Goal: Information Seeking & Learning: Learn about a topic

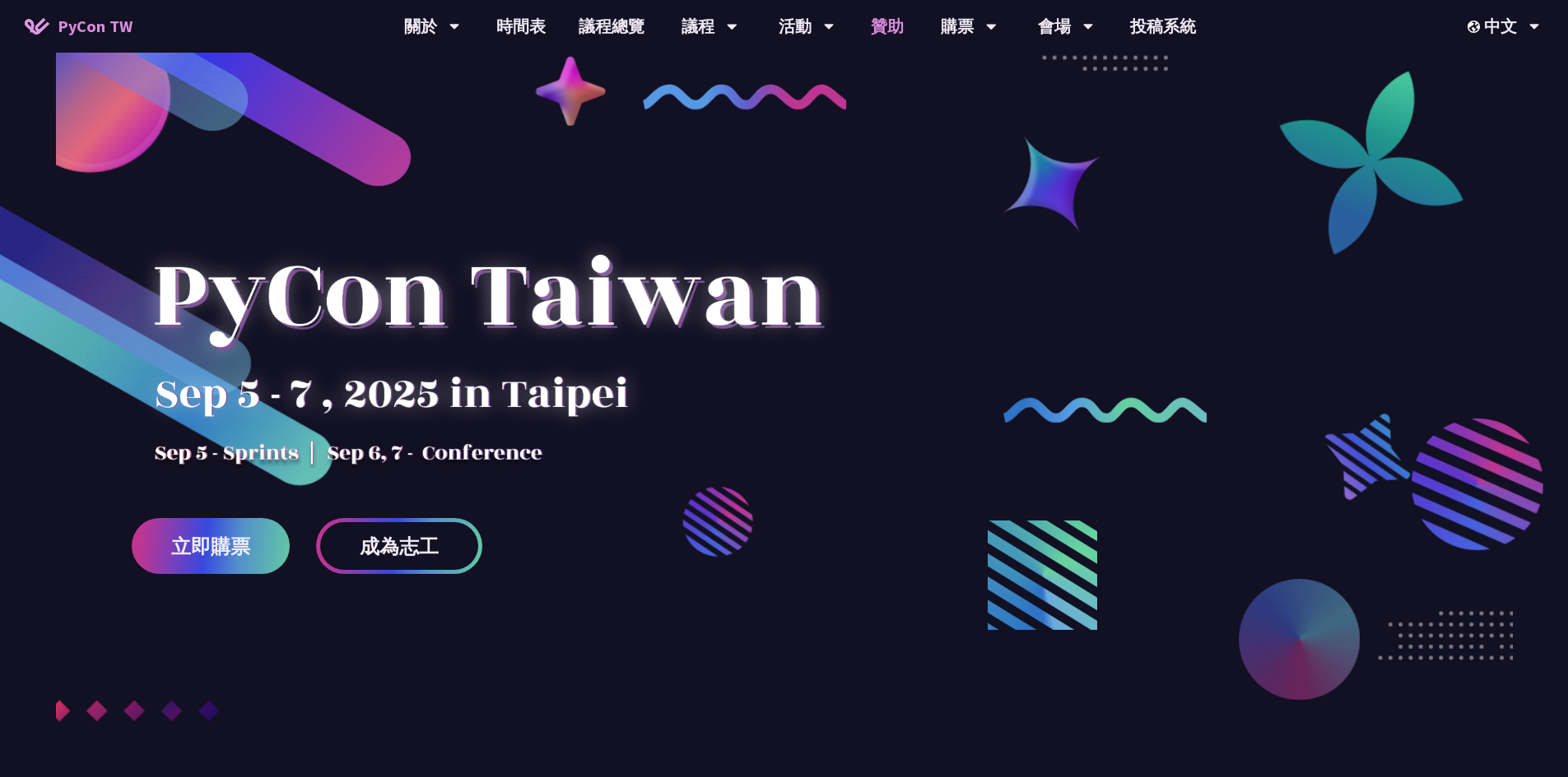
click at [897, 30] on link "贊助" at bounding box center [887, 26] width 66 height 53
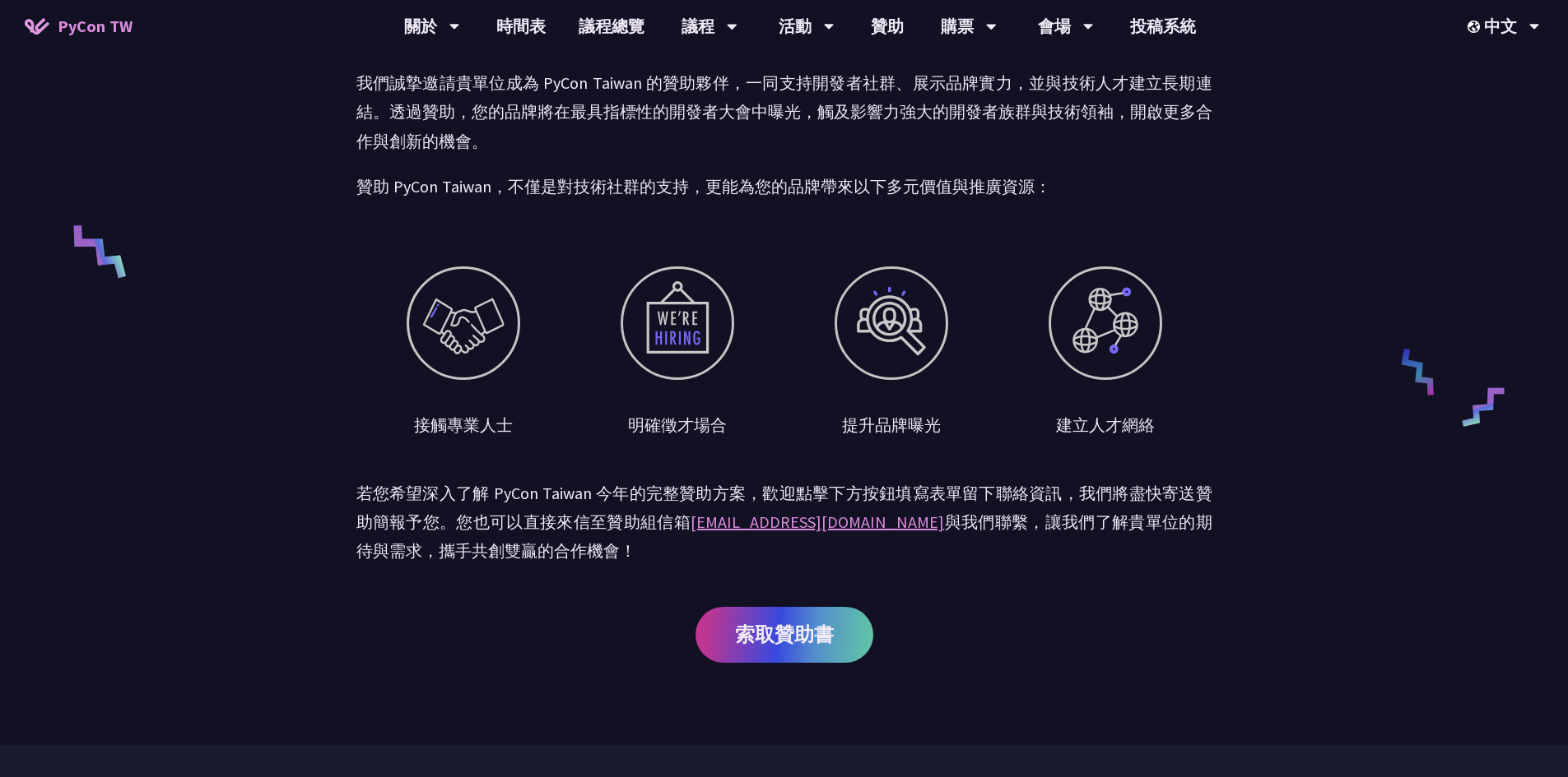
scroll to position [419, 0]
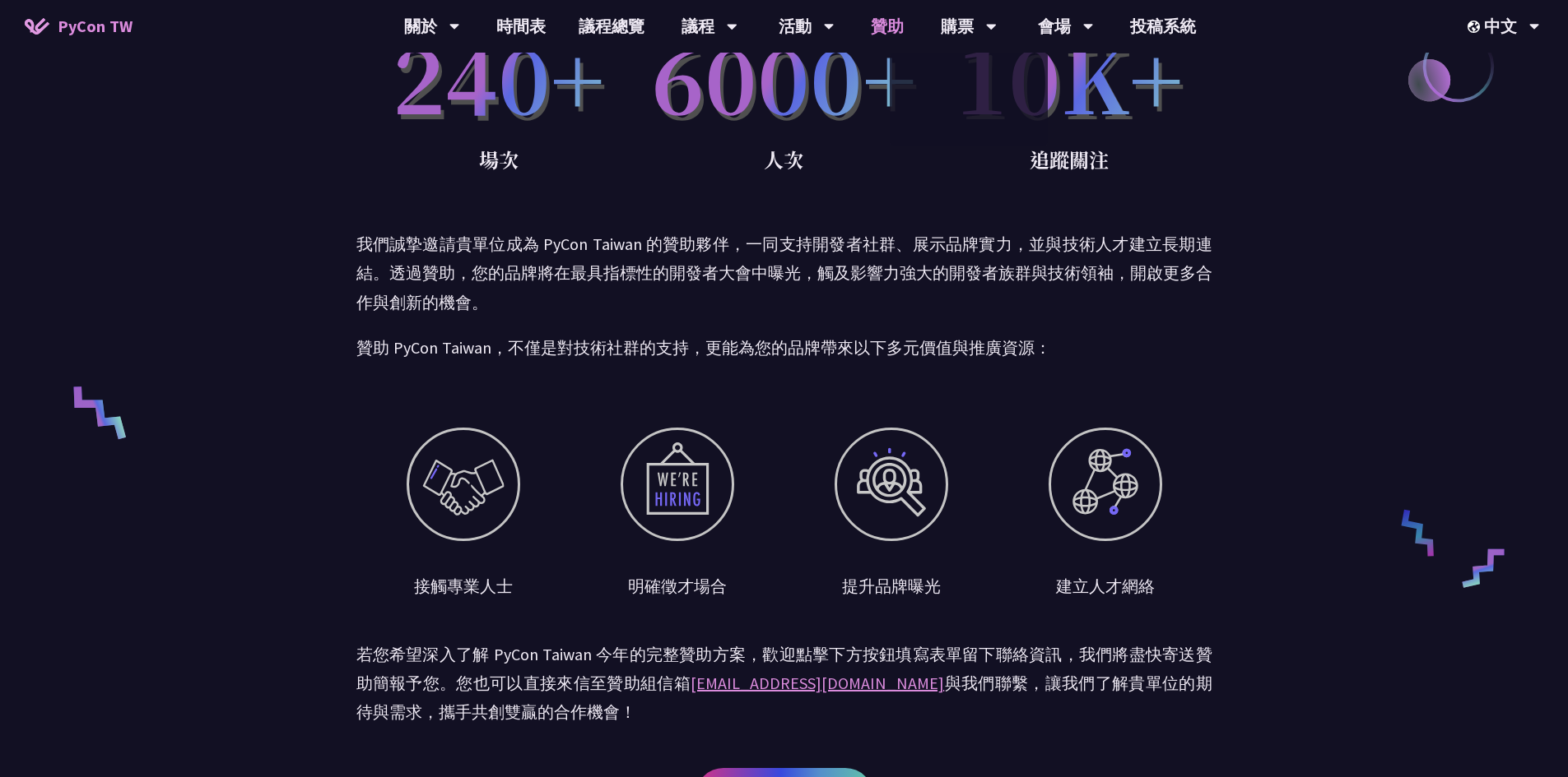
click at [903, 35] on link "贊助" at bounding box center [887, 26] width 66 height 53
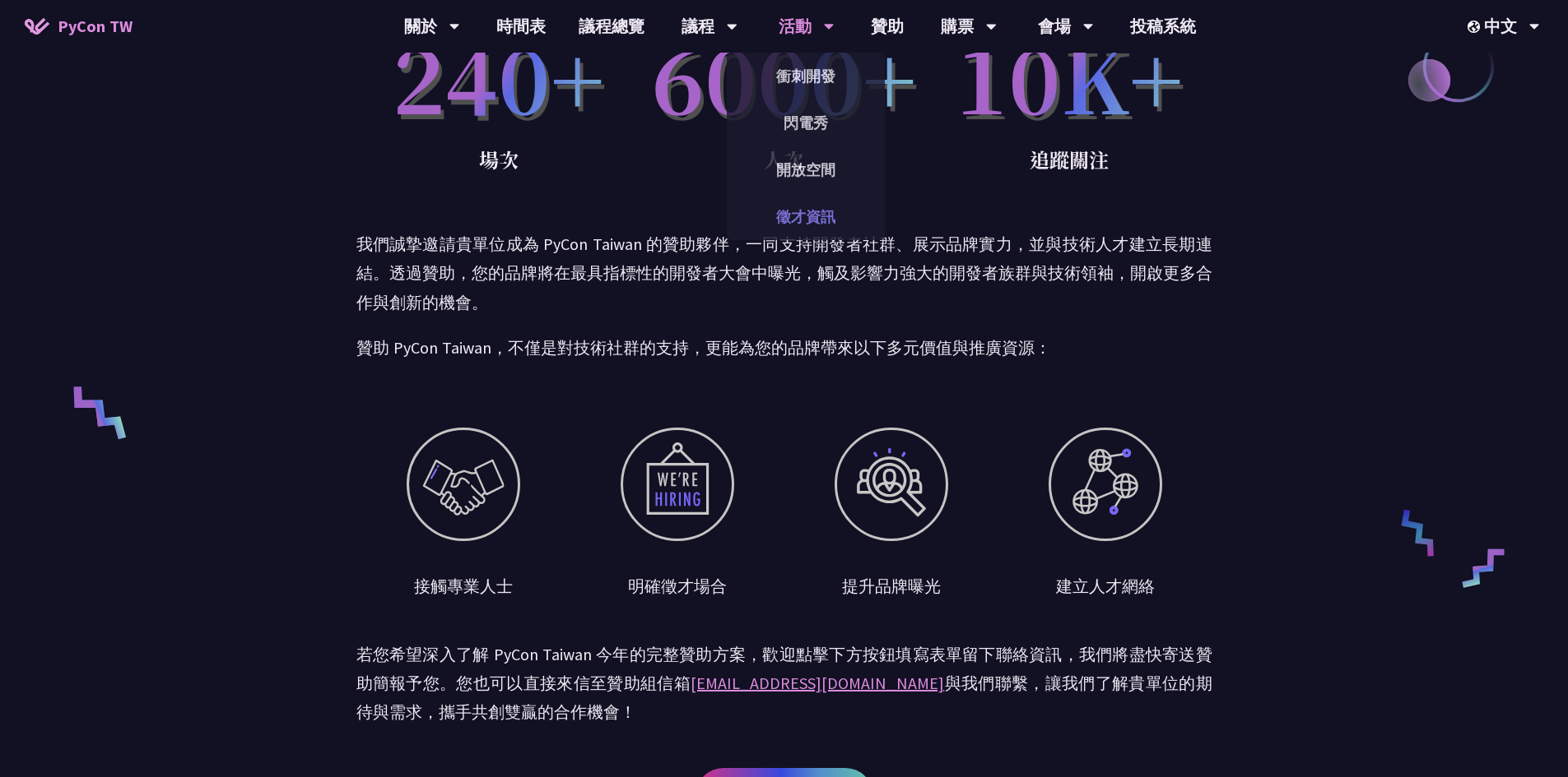
click at [800, 206] on link "徵才資訊" at bounding box center [806, 216] width 158 height 38
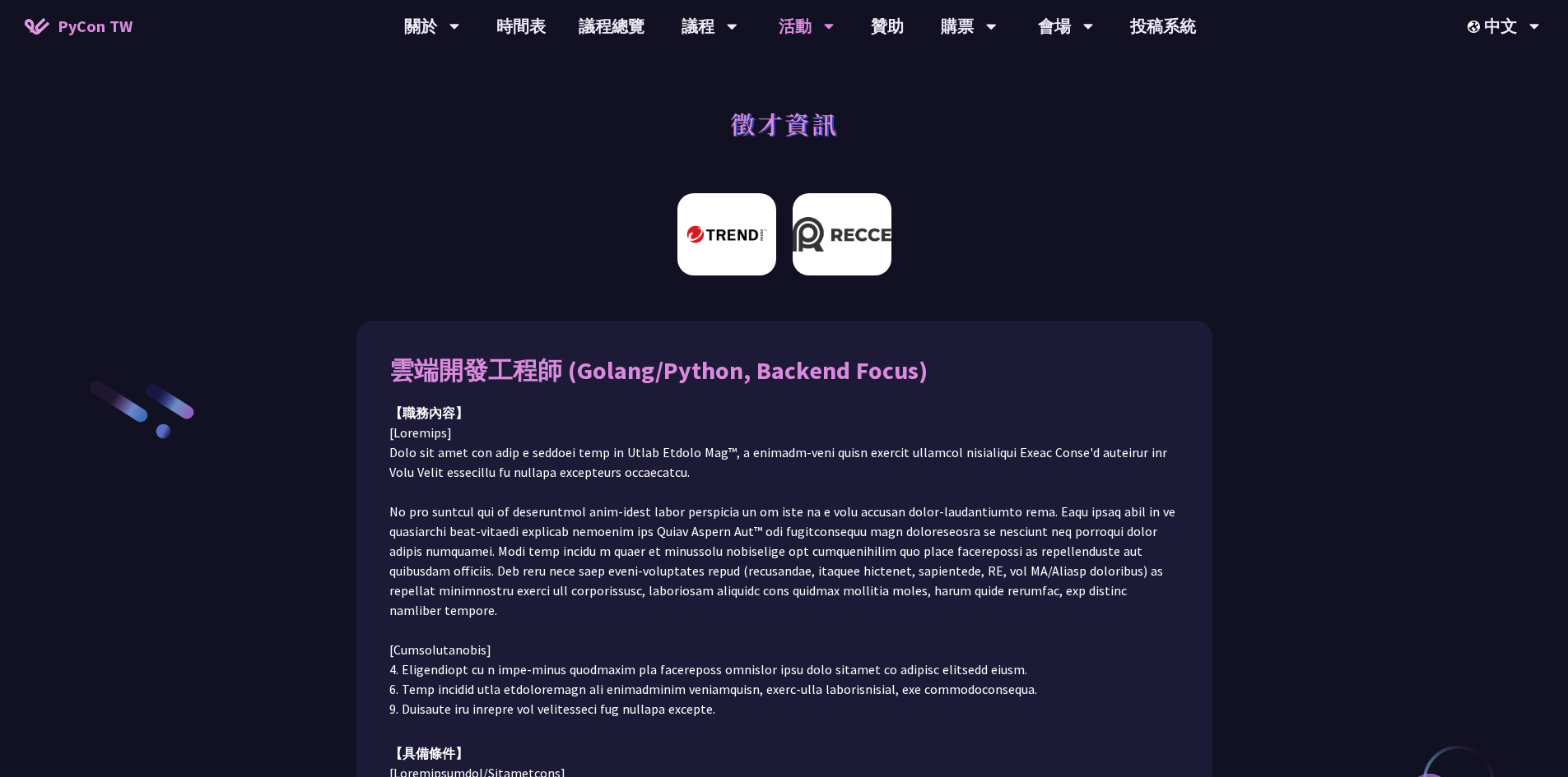
click at [851, 237] on img at bounding box center [841, 235] width 99 height 83
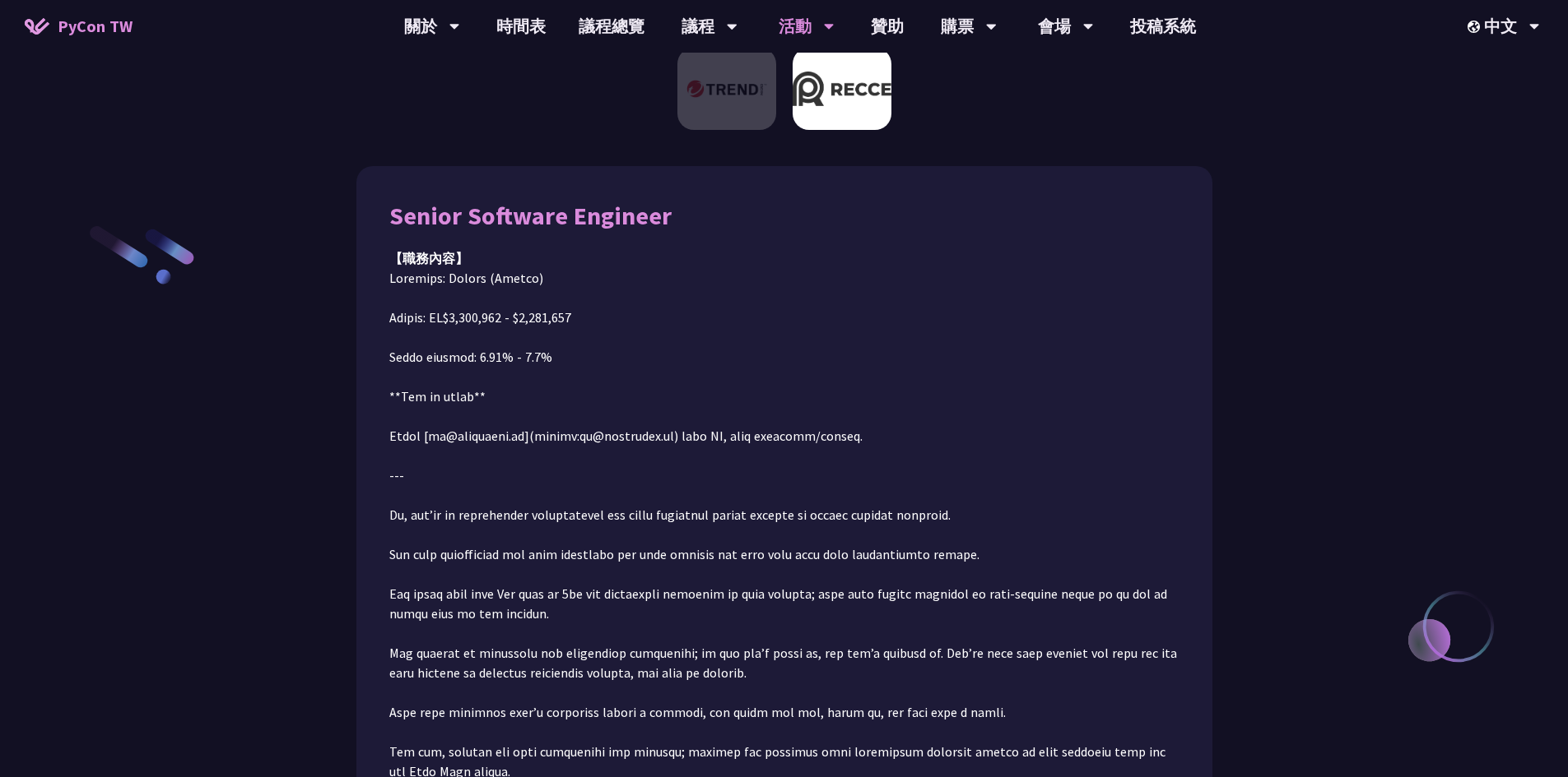
scroll to position [185, 0]
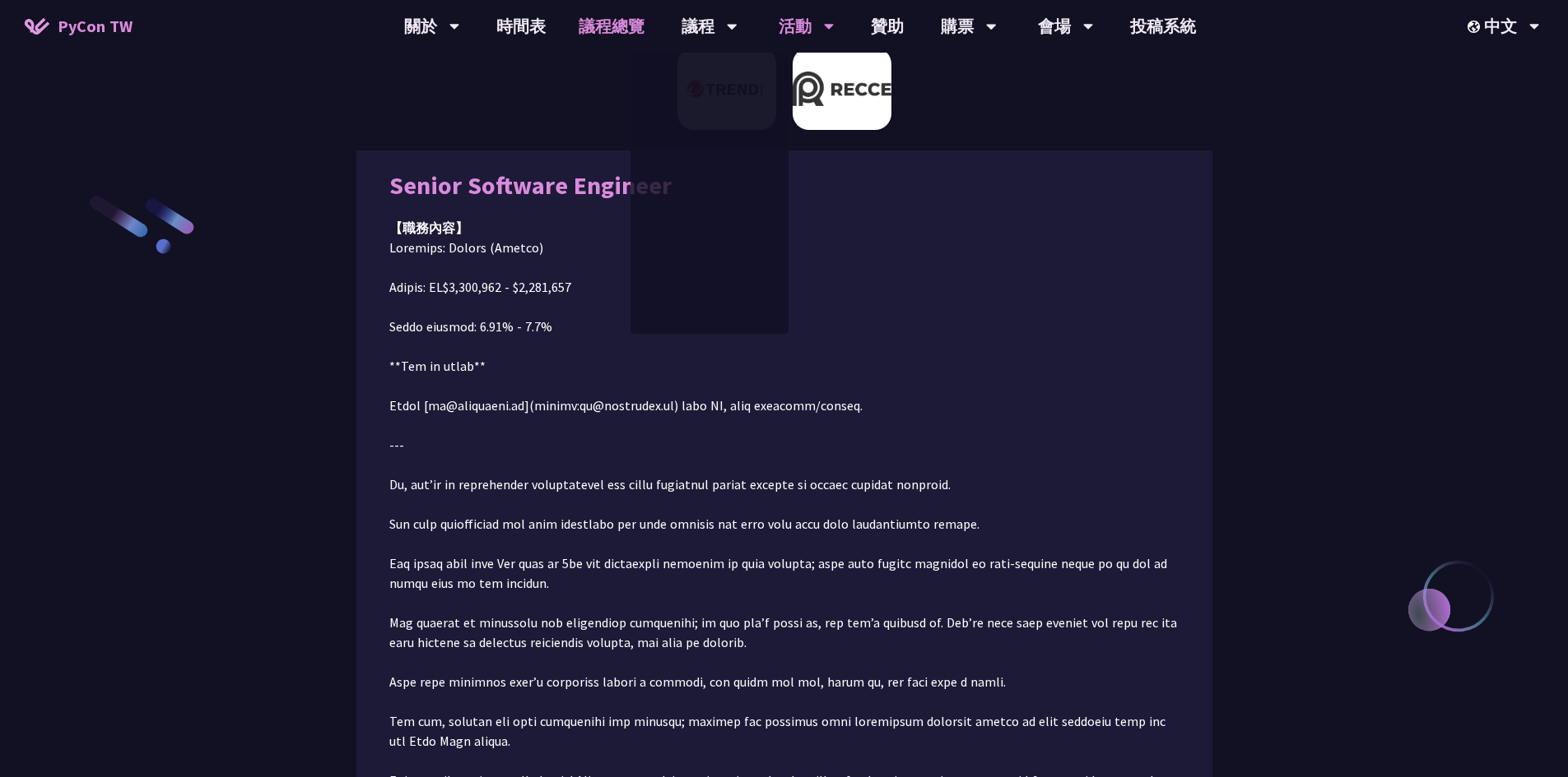
click at [622, 30] on link "議程總覽" at bounding box center [611, 26] width 99 height 53
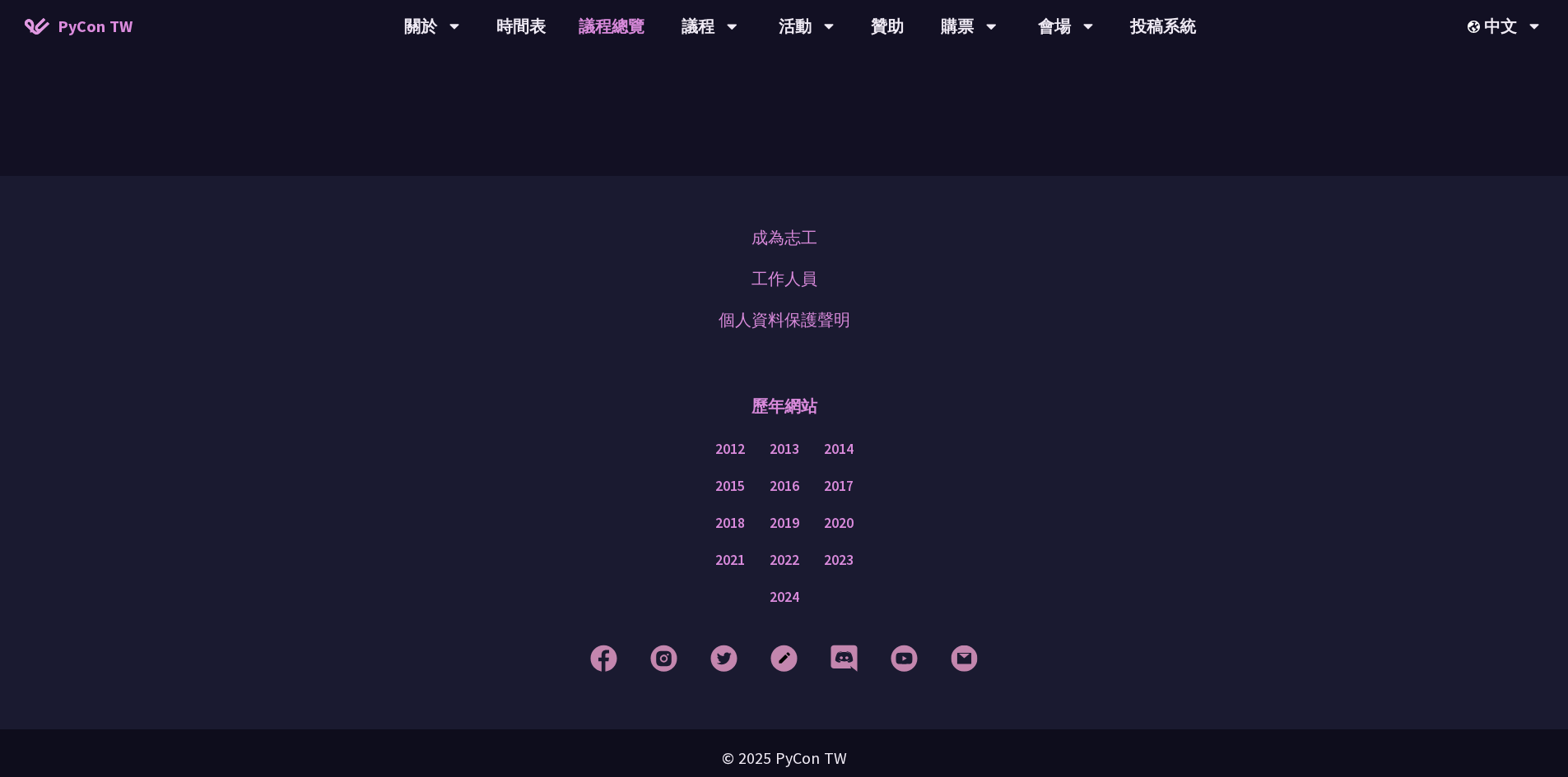
scroll to position [2003, 0]
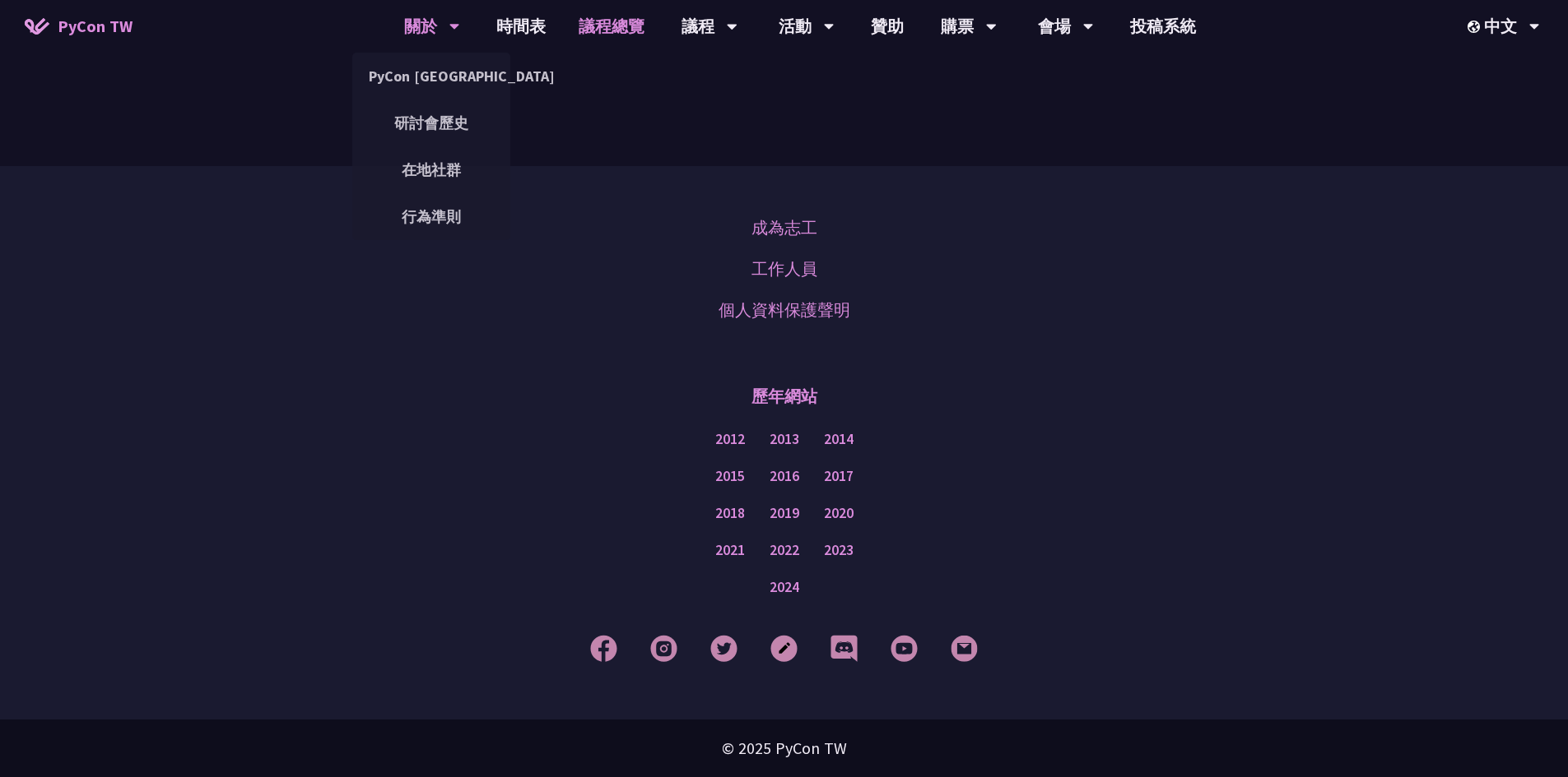
click at [462, 28] on div "關於 PyCon [GEOGRAPHIC_DATA] 研討會歷史 在地社群 行為準則" at bounding box center [431, 26] width 97 height 53
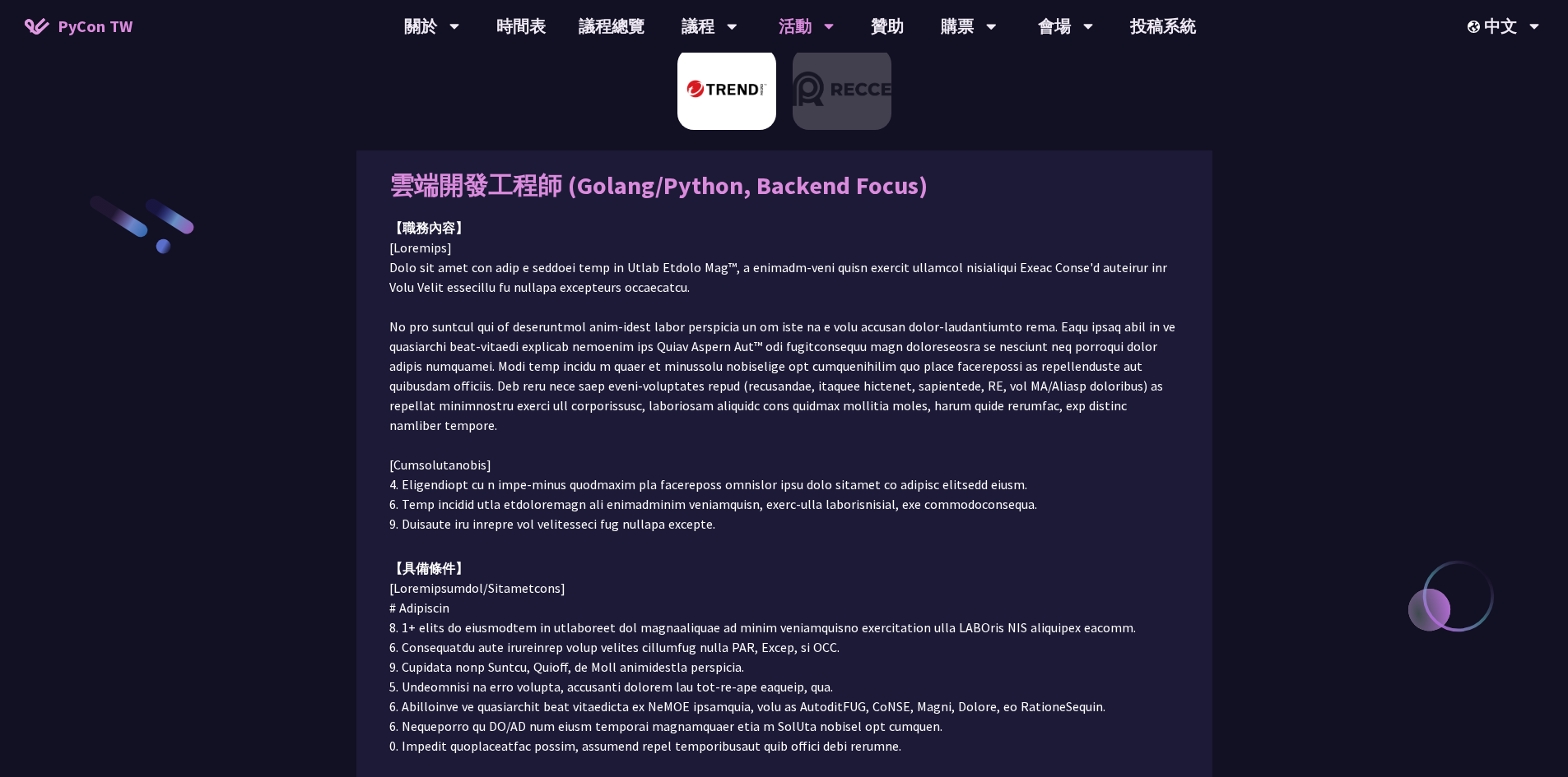
scroll to position [410, 0]
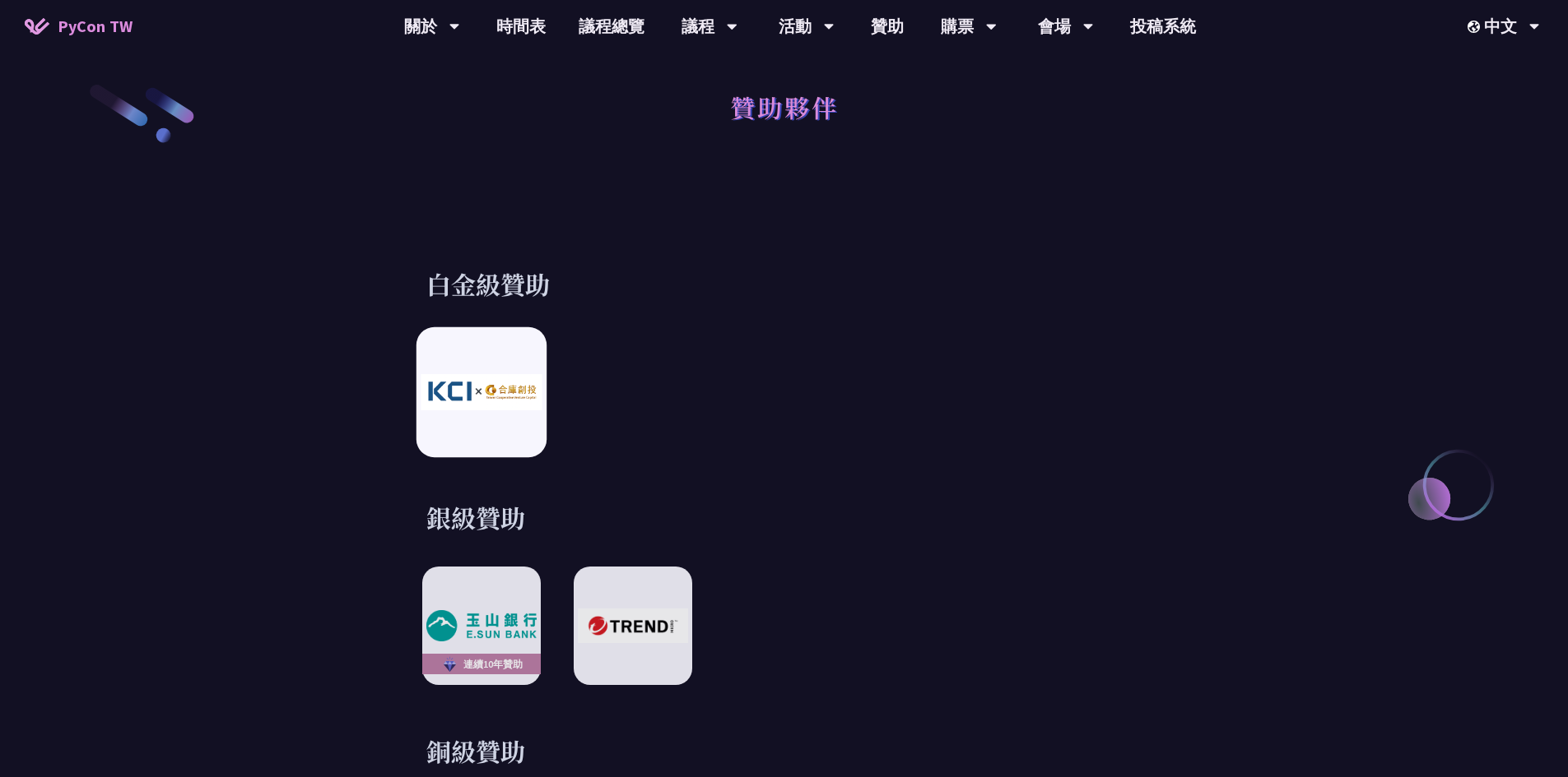
click at [510, 402] on img at bounding box center [481, 392] width 121 height 36
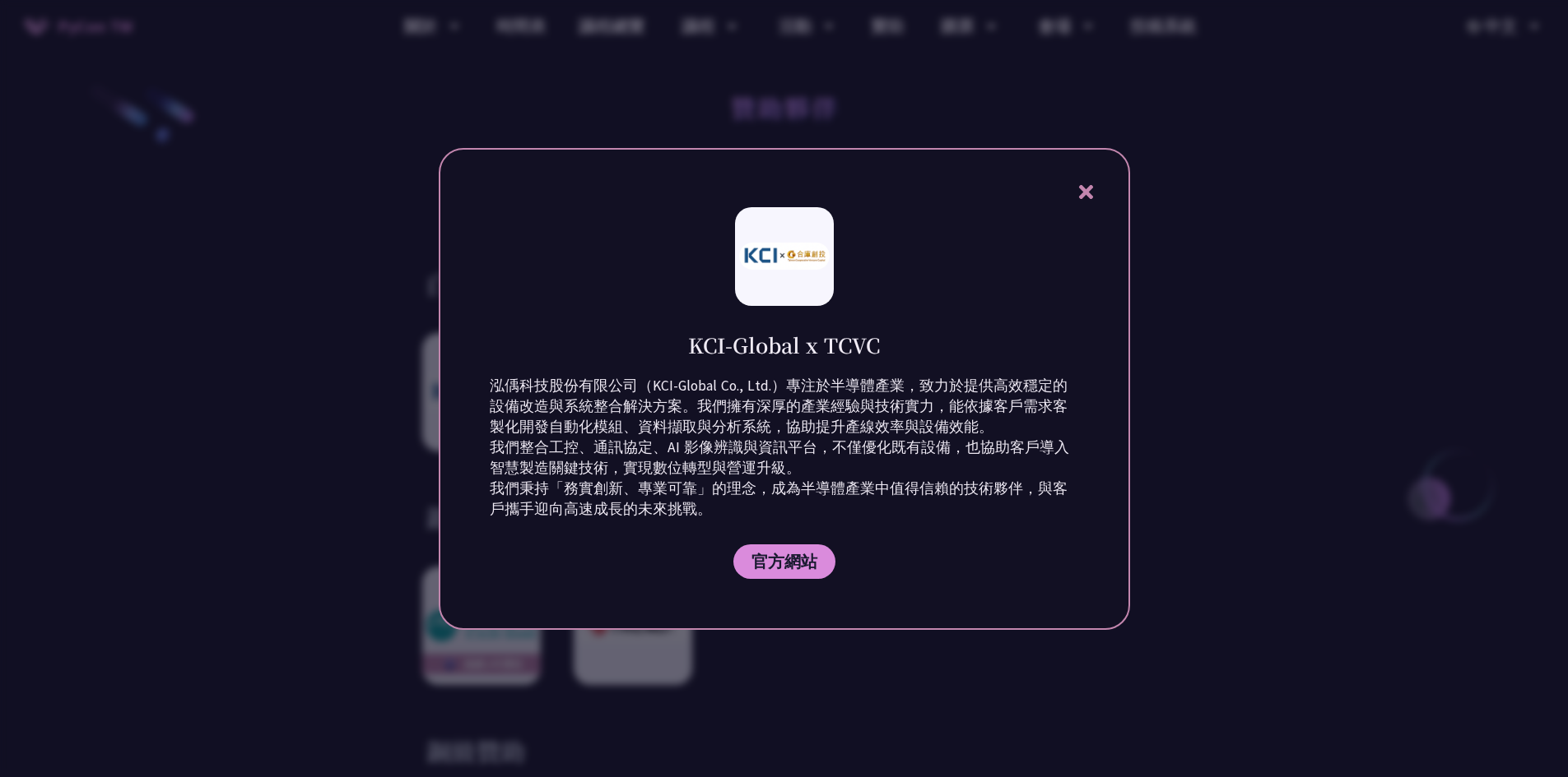
drag, startPoint x: 736, startPoint y: 349, endPoint x: 804, endPoint y: 350, distance: 68.0
click at [804, 350] on div "KCI-Global x TCVC" at bounding box center [785, 332] width 590 height 53
drag, startPoint x: 496, startPoint y: 385, endPoint x: 579, endPoint y: 383, distance: 83.0
click at [579, 383] on div "KCI-Global x TCVC 泓偊科技股份有限公司（KCI-Global Co., Ltd.）專注於半導體產業，致力於提供高效穩定的設備改造與系統整合解…" at bounding box center [784, 389] width 691 height 482
drag, startPoint x: 663, startPoint y: 449, endPoint x: 684, endPoint y: 446, distance: 21.2
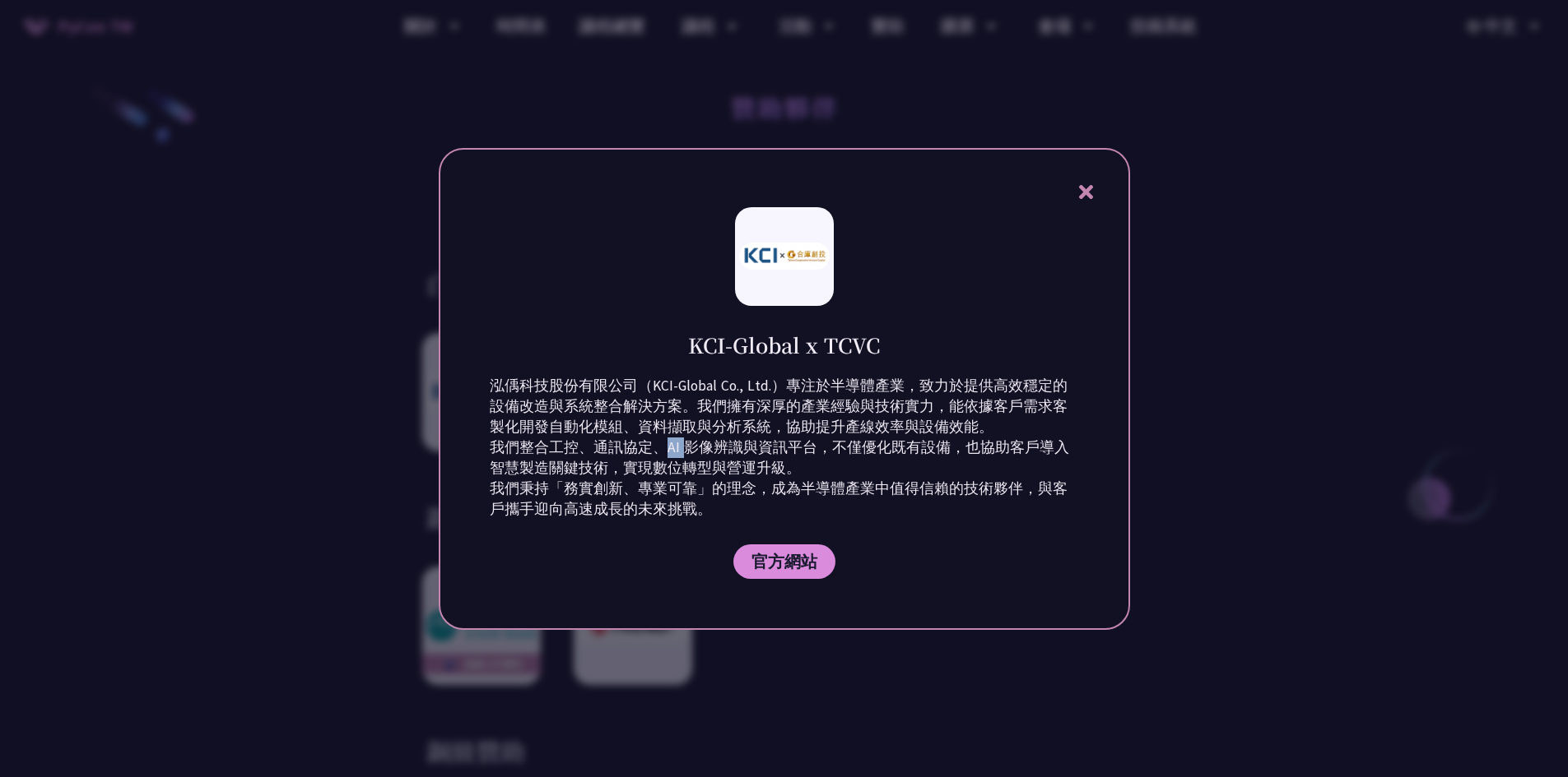
click at [684, 446] on p "泓偊科技股份有限公司（KCI-Global Co., Ltd.）專注於半導體產業，致力於提供高效穩定的設備改造與系統整合解決方案。我們擁有深厚的產業經驗與技術…" at bounding box center [785, 448] width 590 height 144
copy p "AI"
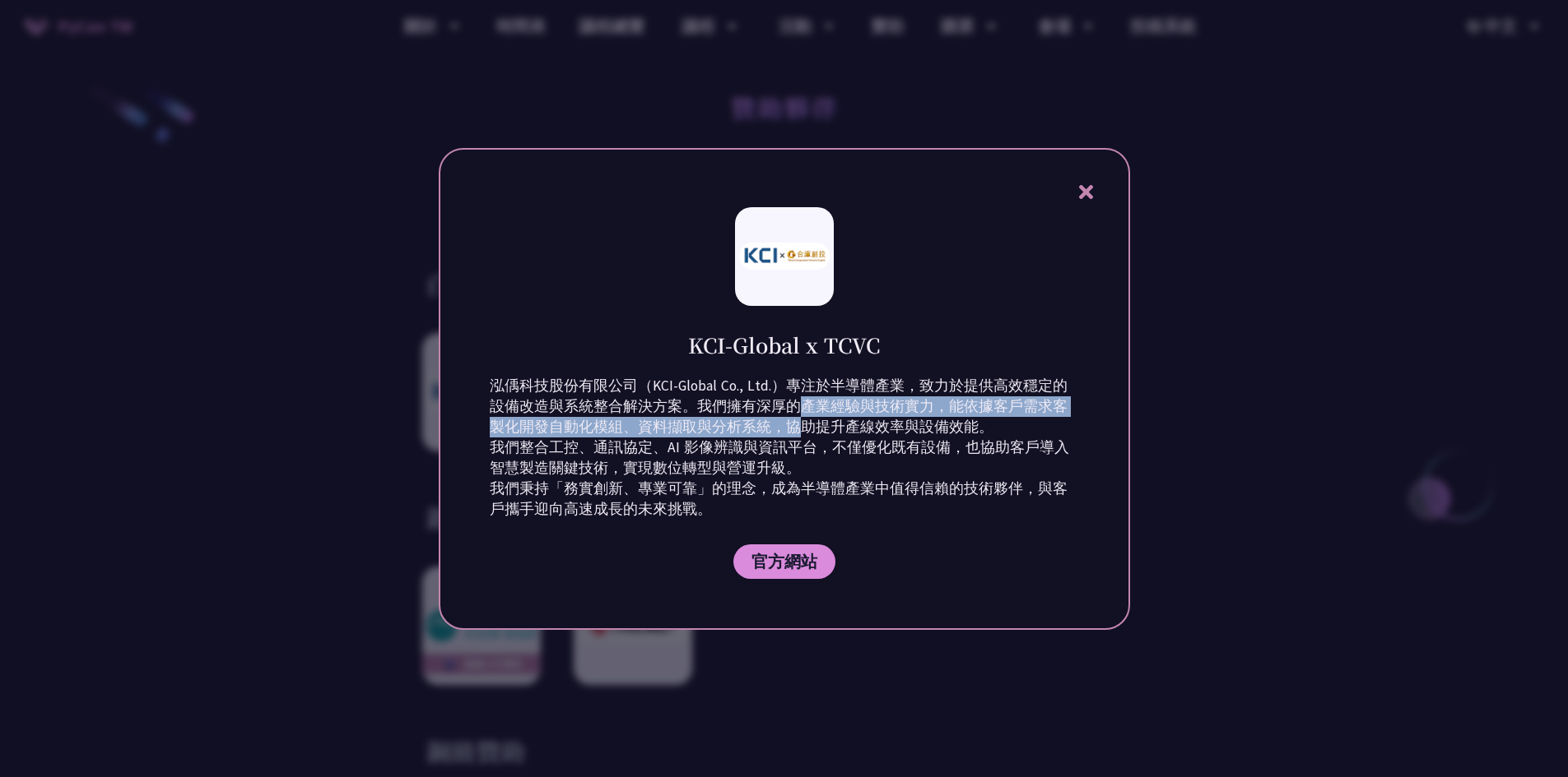
drag, startPoint x: 772, startPoint y: 414, endPoint x: 763, endPoint y: 431, distance: 19.2
click at [763, 431] on p "泓偊科技股份有限公司（KCI-Global Co., Ltd.）專注於半導體產業，致力於提供高效穩定的設備改造與系統整合解決方案。我們擁有深厚的產業經驗與技術…" at bounding box center [785, 448] width 590 height 144
drag, startPoint x: 735, startPoint y: 425, endPoint x: 730, endPoint y: 435, distance: 11.2
click at [730, 435] on p "泓偊科技股份有限公司（KCI-Global Co., Ltd.）專注於半導體產業，致力於提供高效穩定的設備改造與系統整合解決方案。我們擁有深厚的產業經驗與技術…" at bounding box center [785, 448] width 590 height 144
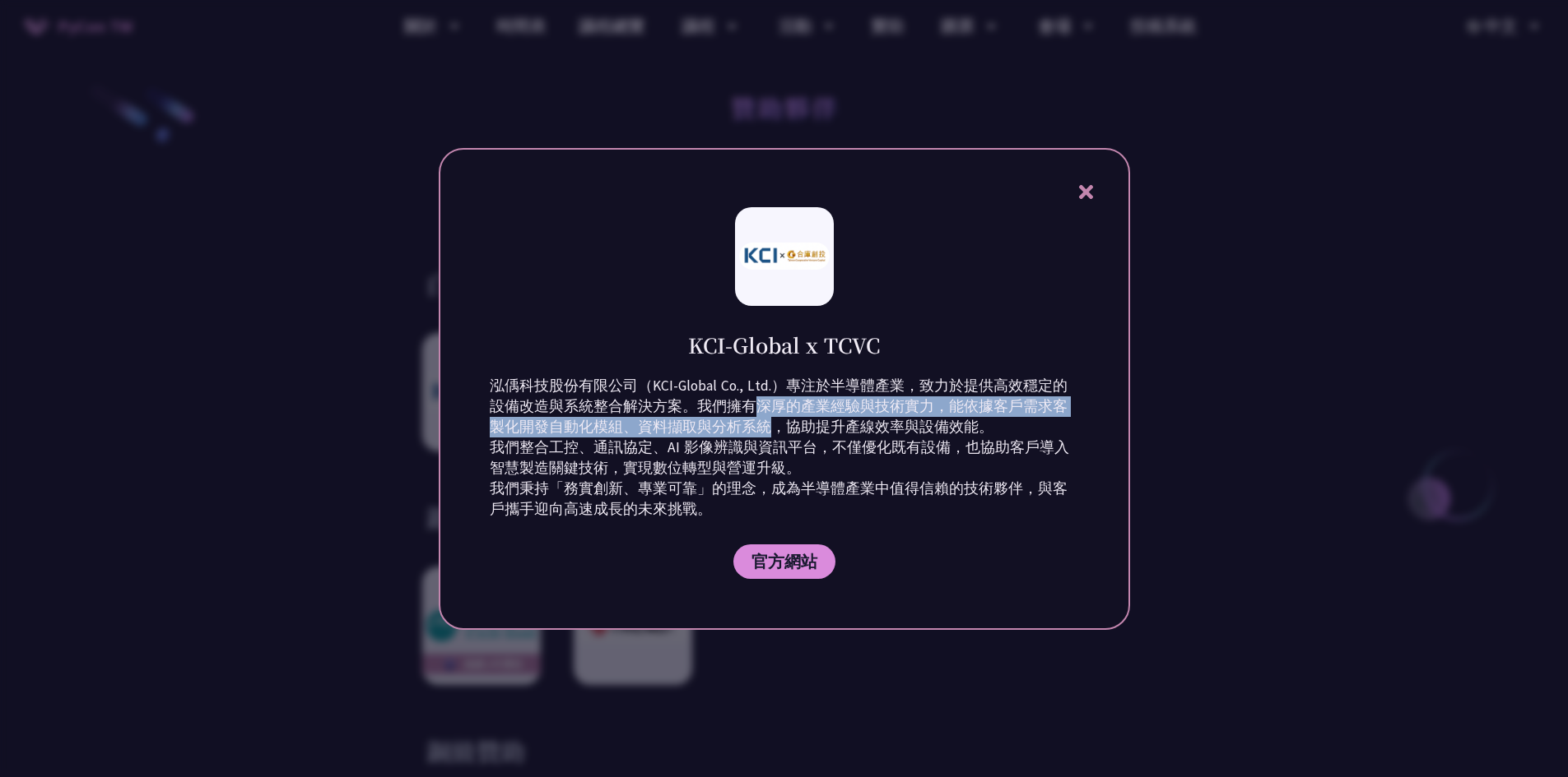
click at [730, 435] on p "泓偊科技股份有限公司（KCI-Global Co., Ltd.）專注於半導體產業，致力於提供高效穩定的設備改造與系統整合解決方案。我們擁有深厚的產業經驗與技術…" at bounding box center [785, 448] width 590 height 144
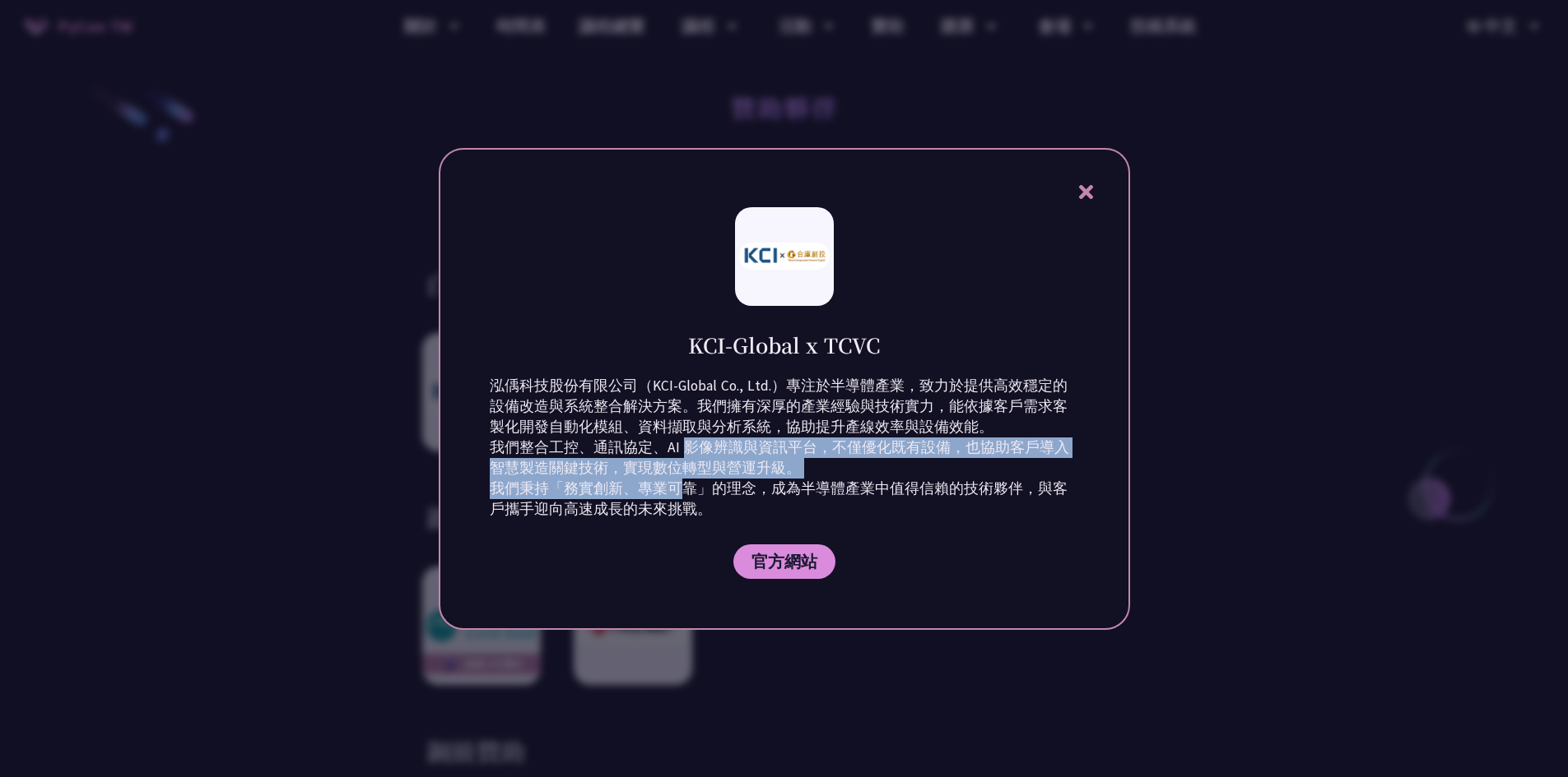
drag, startPoint x: 678, startPoint y: 446, endPoint x: 684, endPoint y: 497, distance: 51.4
click at [684, 497] on p "泓偊科技股份有限公司（KCI-Global Co., Ltd.）專注於半導體產業，致力於提供高效穩定的設備改造與系統整合解決方案。我們擁有深厚的產業經驗與技術…" at bounding box center [785, 448] width 590 height 144
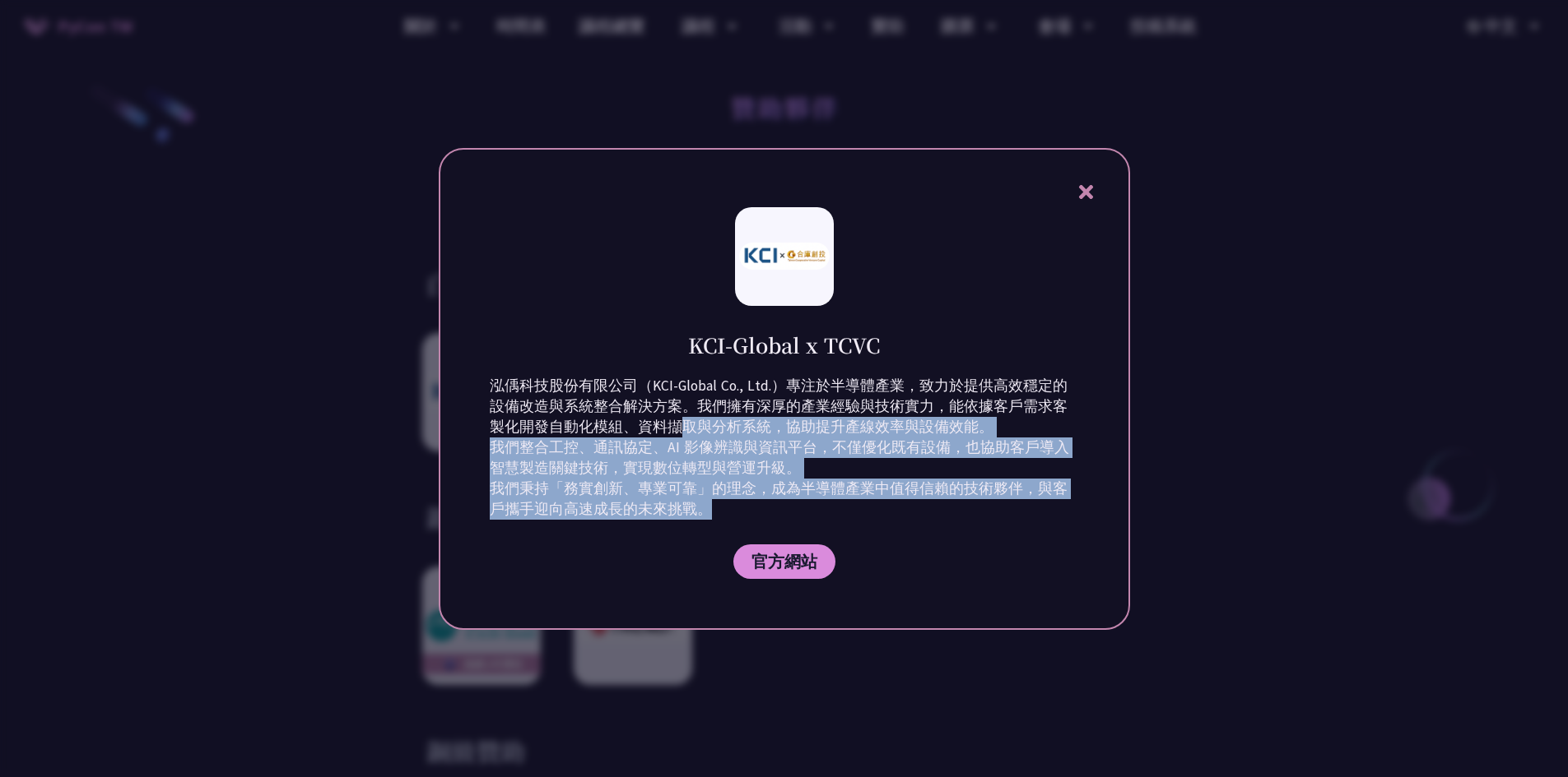
drag, startPoint x: 677, startPoint y: 490, endPoint x: 644, endPoint y: 434, distance: 65.0
click at [644, 434] on p "泓偊科技股份有限公司（KCI-Global Co., Ltd.）專注於半導體產業，致力於提供高效穩定的設備改造與系統整合解決方案。我們擁有深厚的產業經驗與技術…" at bounding box center [785, 448] width 590 height 144
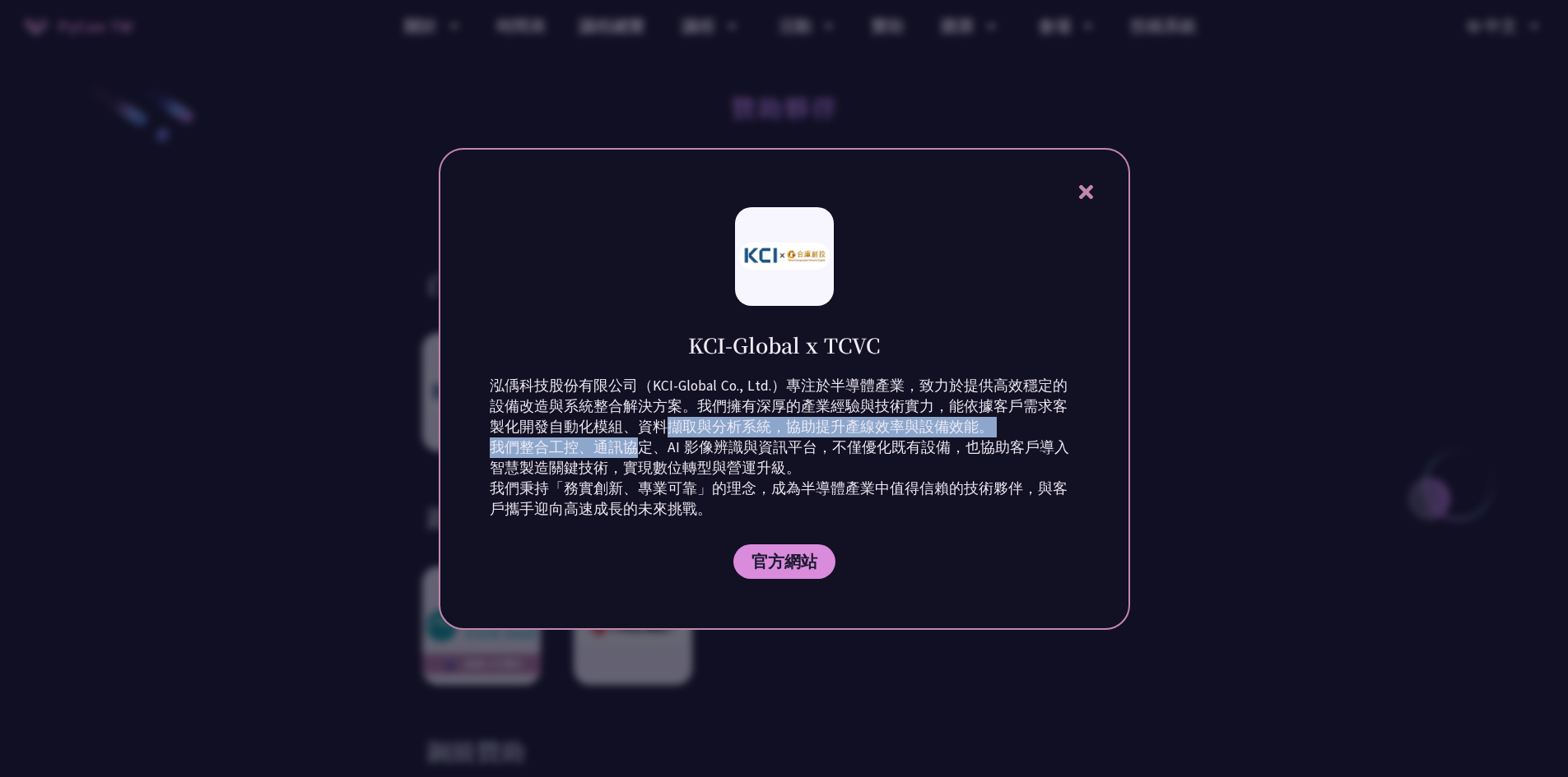
drag, startPoint x: 635, startPoint y: 420, endPoint x: 636, endPoint y: 452, distance: 32.0
click at [636, 451] on p "泓偊科技股份有限公司（KCI-Global Co., Ltd.）專注於半導體產業，致力於提供高效穩定的設備改造與系統整合解決方案。我們擁有深厚的產業經驗與技術…" at bounding box center [785, 448] width 590 height 144
click at [636, 452] on p "泓偊科技股份有限公司（KCI-Global Co., Ltd.）專注於半導體產業，致力於提供高效穩定的設備改造與系統整合解決方案。我們擁有深厚的產業經驗與技術…" at bounding box center [785, 448] width 590 height 144
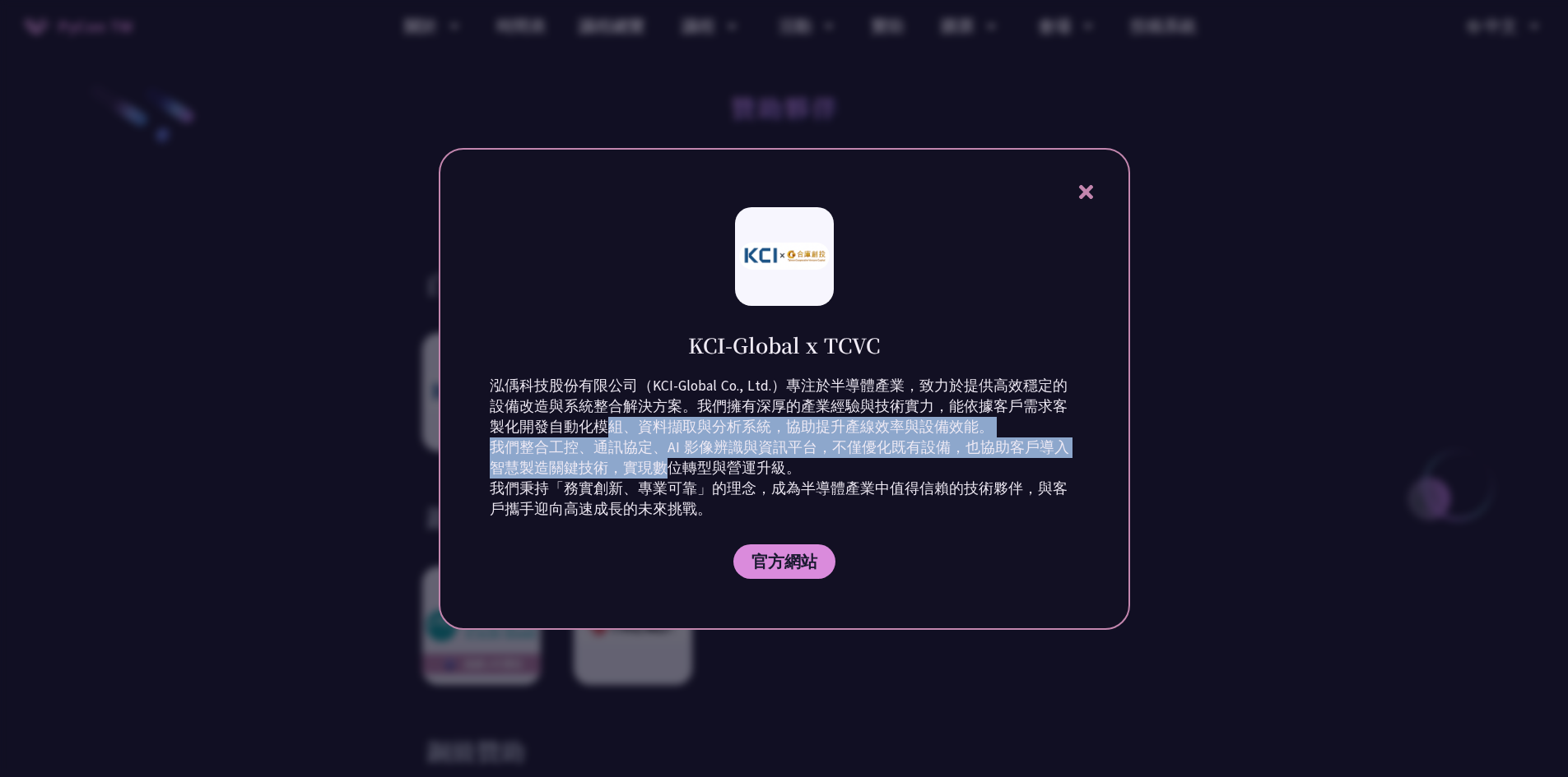
drag, startPoint x: 576, startPoint y: 424, endPoint x: 649, endPoint y: 459, distance: 81.0
click at [649, 459] on p "泓偊科技股份有限公司（KCI-Global Co., Ltd.）專注於半導體產業，致力於提供高效穩定的設備改造與系統整合解決方案。我們擁有深厚的產業經驗與技術…" at bounding box center [785, 448] width 590 height 144
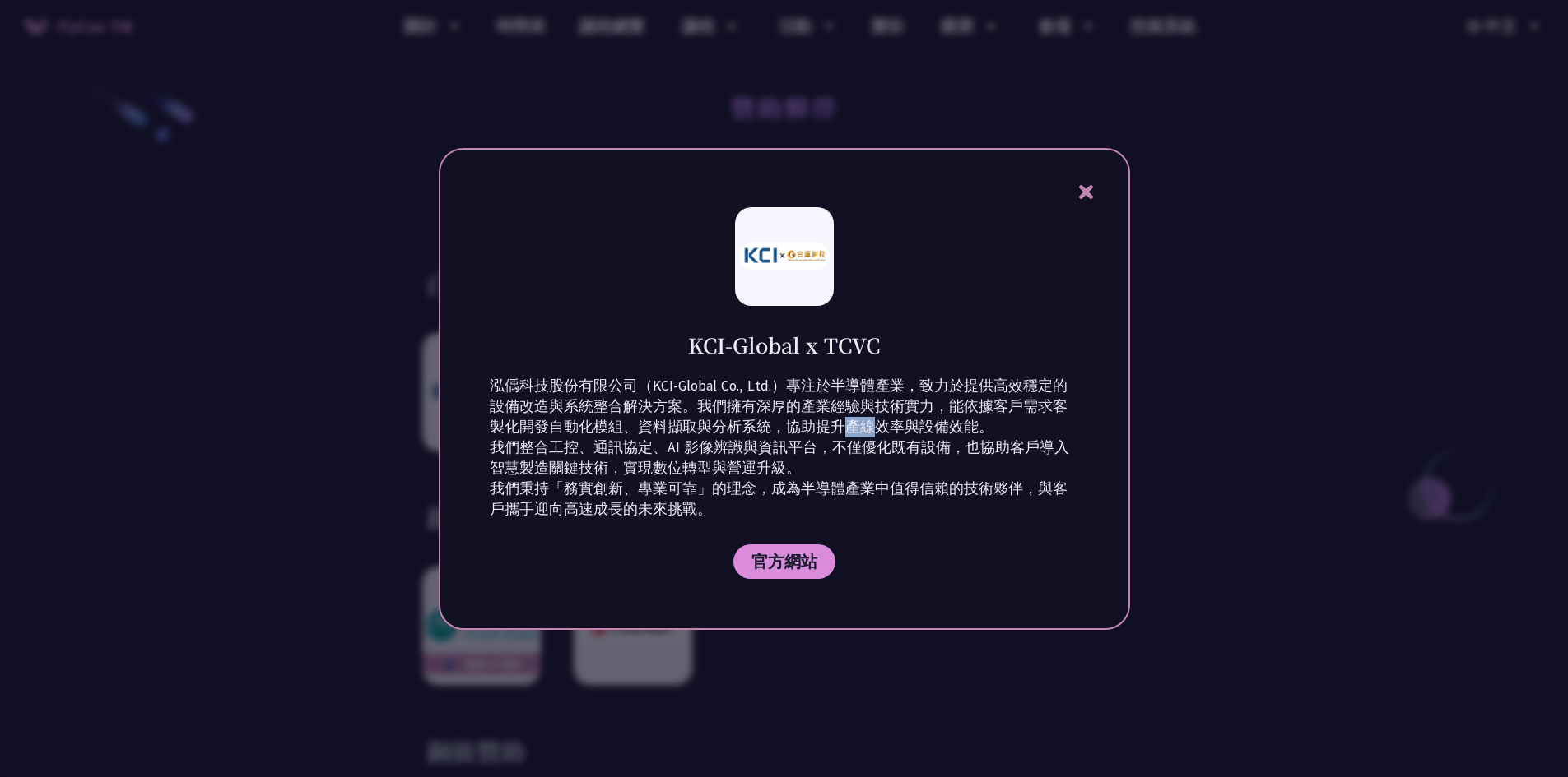
drag, startPoint x: 805, startPoint y: 430, endPoint x: 829, endPoint y: 428, distance: 24.1
click at [829, 428] on p "泓偊科技股份有限公司（KCI-Global Co., Ltd.）專注於半導體產業，致力於提供高效穩定的設備改造與系統整合解決方案。我們擁有深厚的產業經驗與技術…" at bounding box center [785, 448] width 590 height 144
copy p "產線"
drag, startPoint x: 827, startPoint y: 392, endPoint x: 865, endPoint y: 387, distance: 38.3
click at [865, 387] on p "泓偊科技股份有限公司（KCI-Global Co., Ltd.）專注於半導體產業，致力於提供高效穩定的設備改造與系統整合解決方案。我們擁有深厚的產業經驗與技術…" at bounding box center [785, 448] width 590 height 144
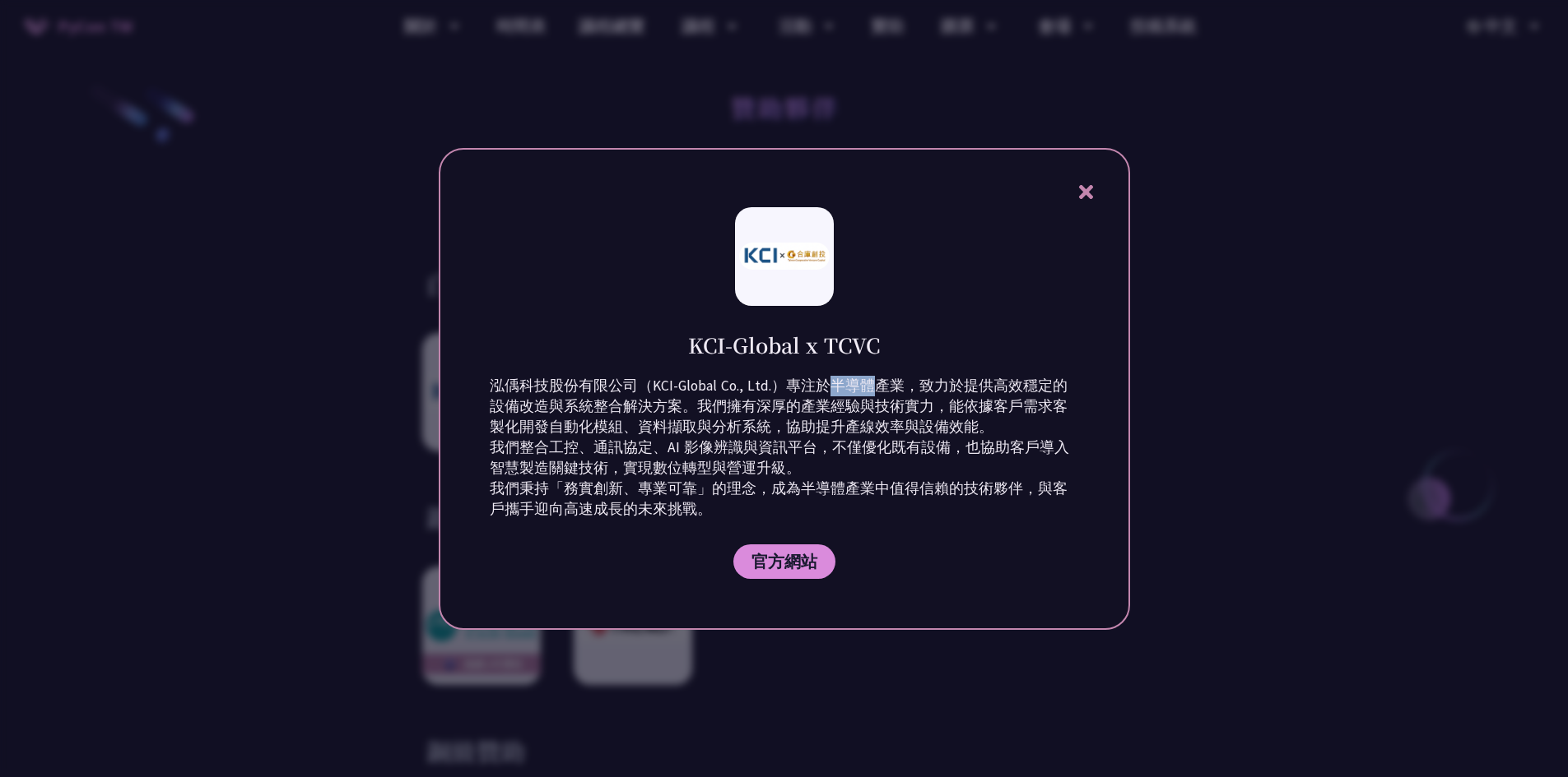
copy p "半導體"
